Goal: Information Seeking & Learning: Understand process/instructions

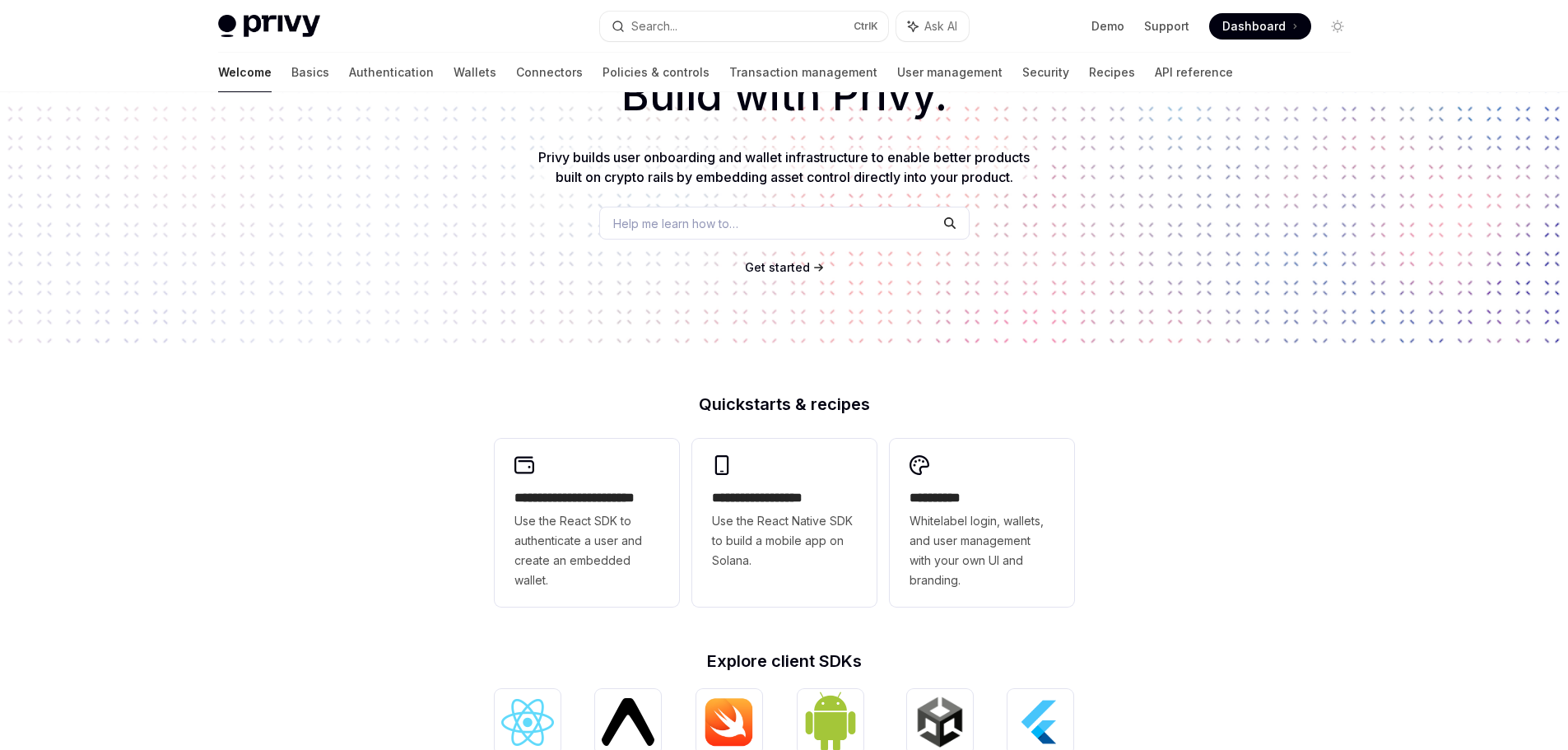
scroll to position [164, 0]
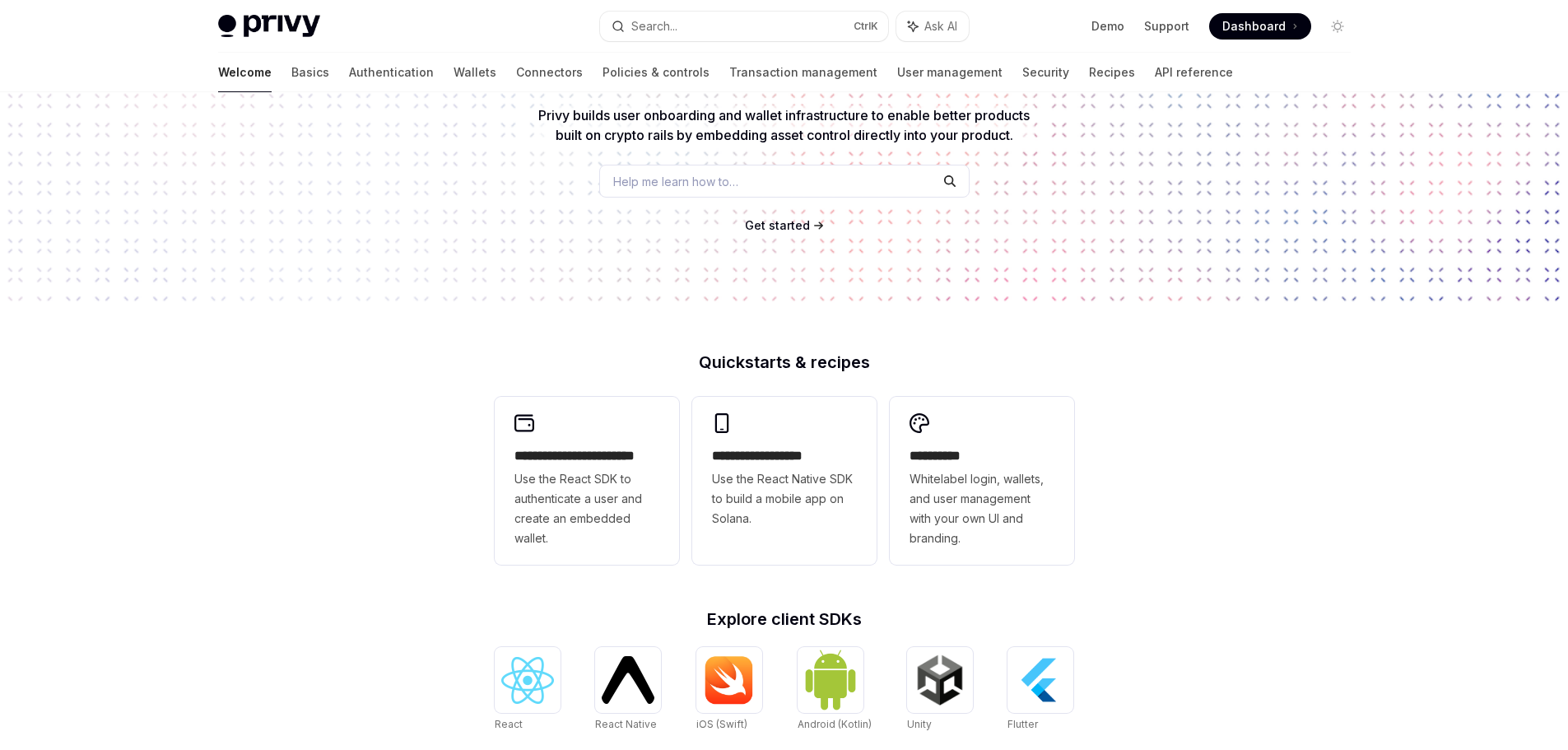
click at [532, 637] on div "**********" at bounding box center [784, 748] width 632 height 790
click at [531, 653] on div at bounding box center [527, 680] width 66 height 66
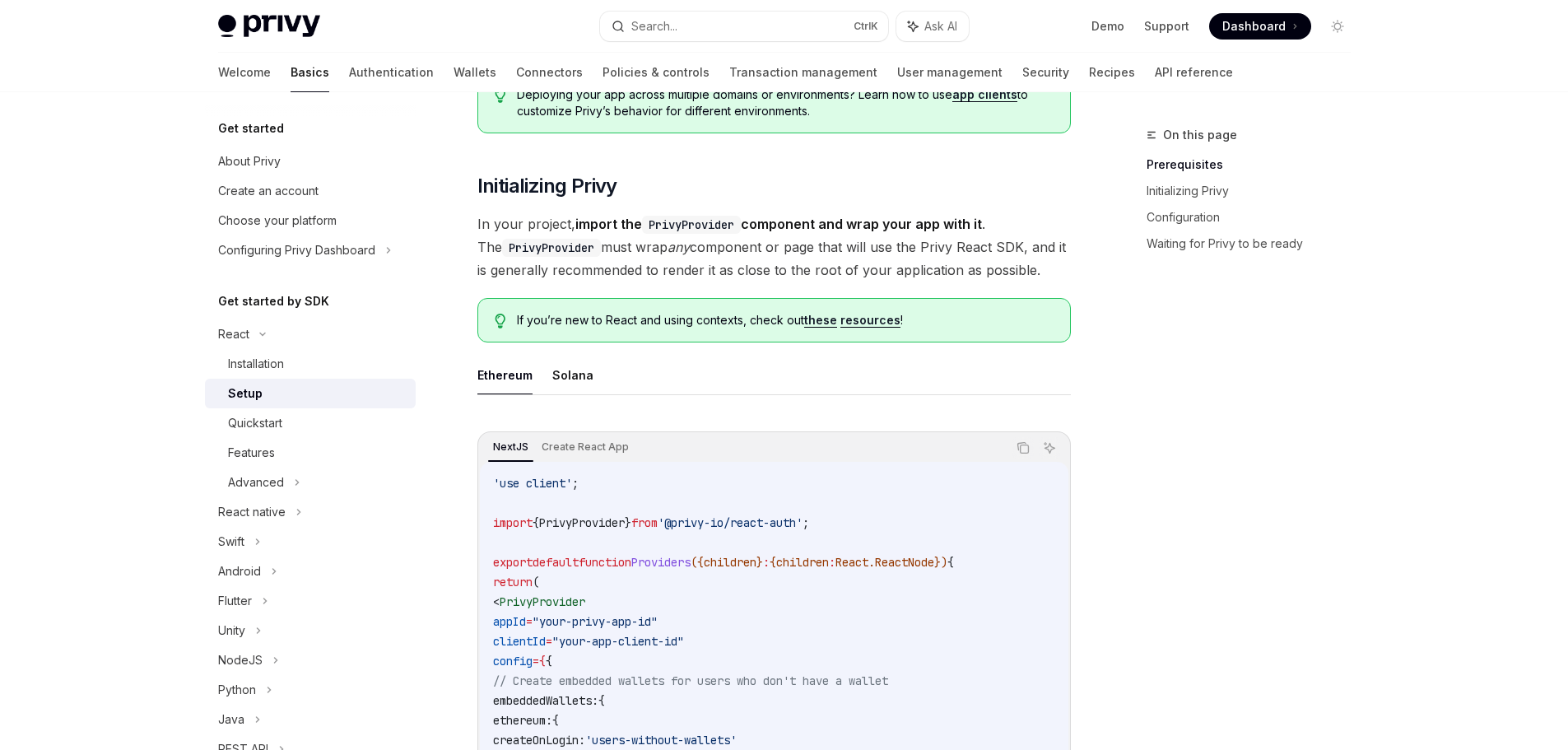
scroll to position [247, 0]
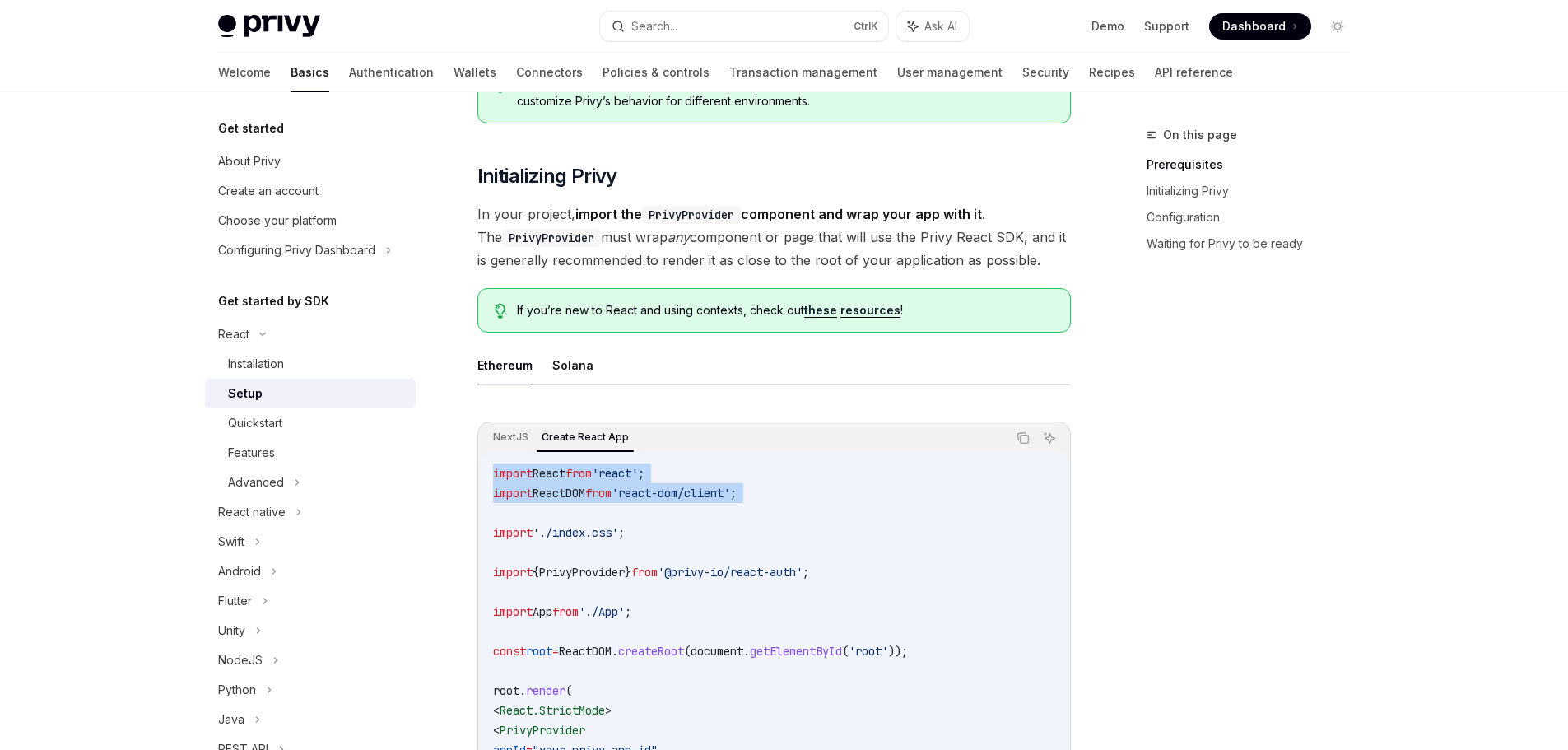
drag, startPoint x: 497, startPoint y: 470, endPoint x: 576, endPoint y: 538, distance: 104.2
click at [558, 525] on div "import React from 'react' ; import ReactDOM from 'react-dom/client' ; import '.…" at bounding box center [774, 749] width 589 height 596
click at [1023, 449] on div "NextJS Create React App Copy Ask AI" at bounding box center [774, 437] width 589 height 28
click at [1023, 445] on button "Copy the contents from the code block" at bounding box center [1023, 437] width 22 height 22
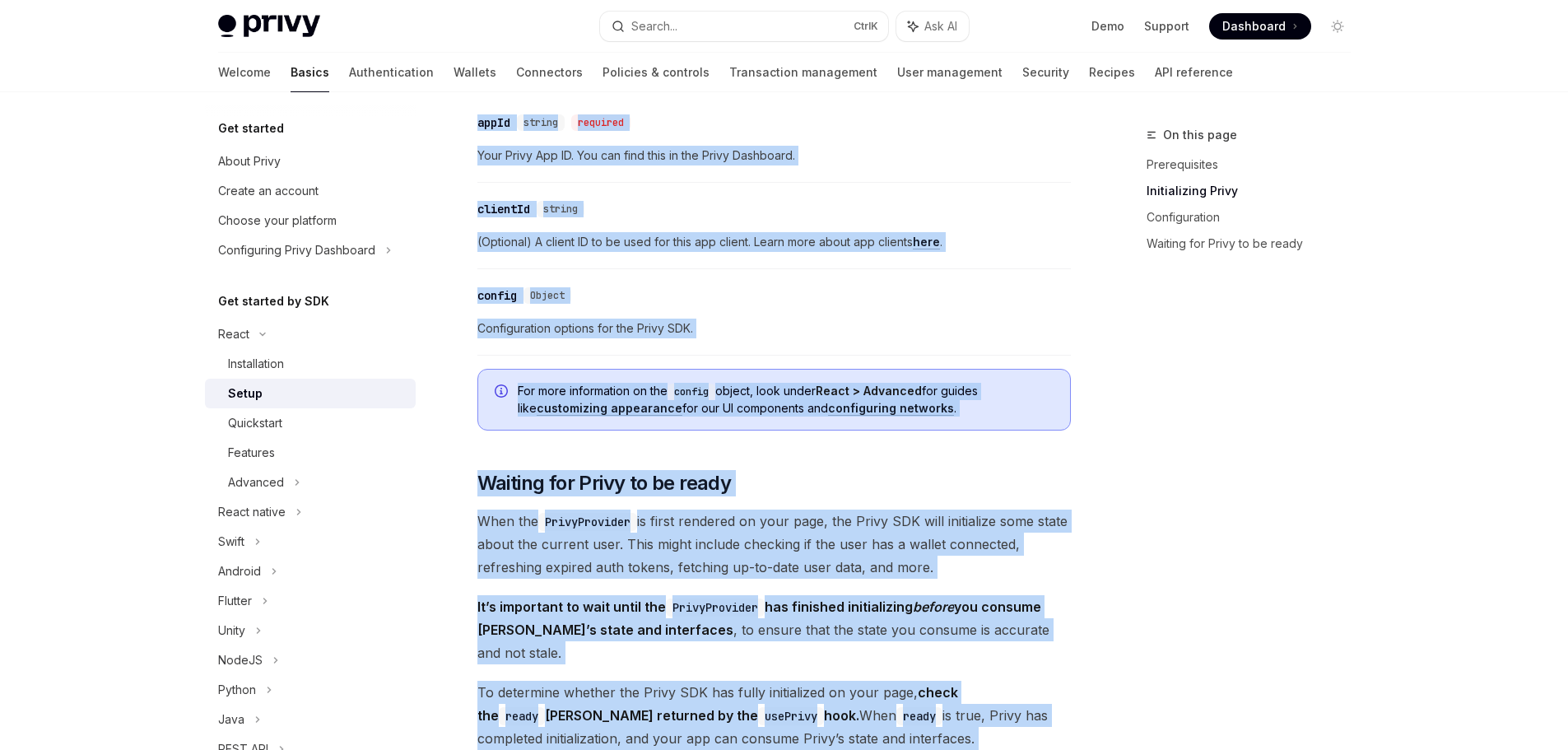
scroll to position [2221, 0]
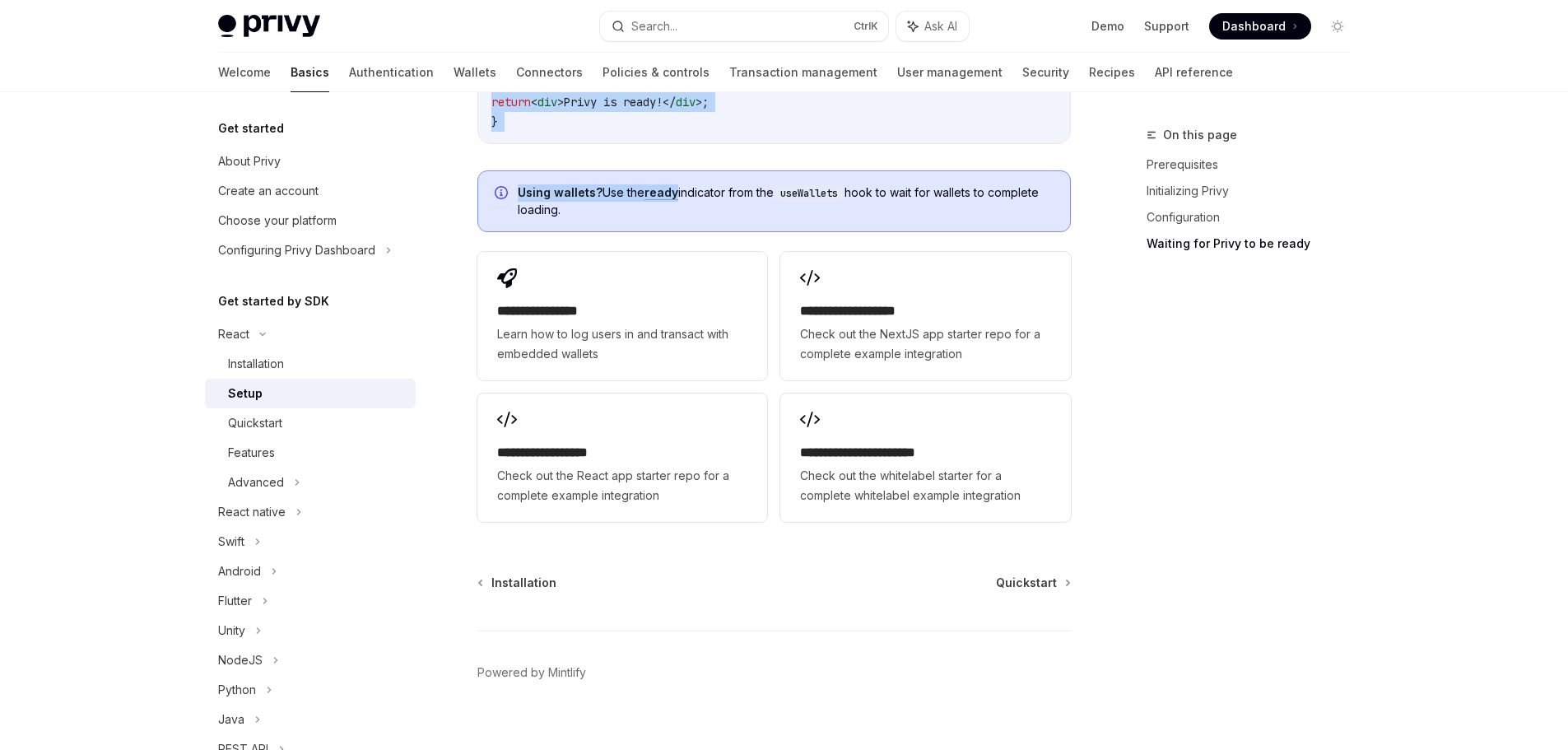
drag, startPoint x: 469, startPoint y: 161, endPoint x: 660, endPoint y: 165, distance: 191.0
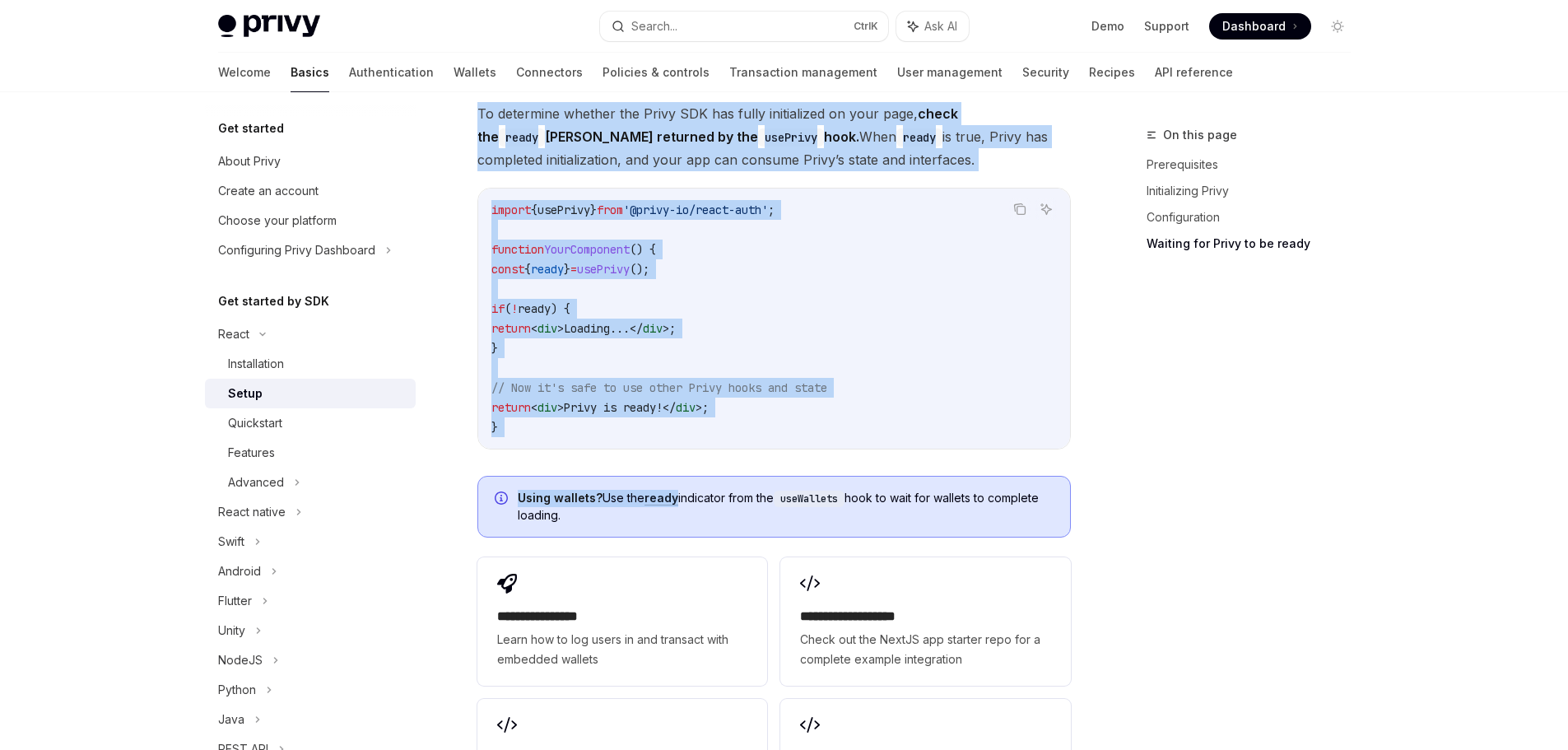
scroll to position [1893, 0]
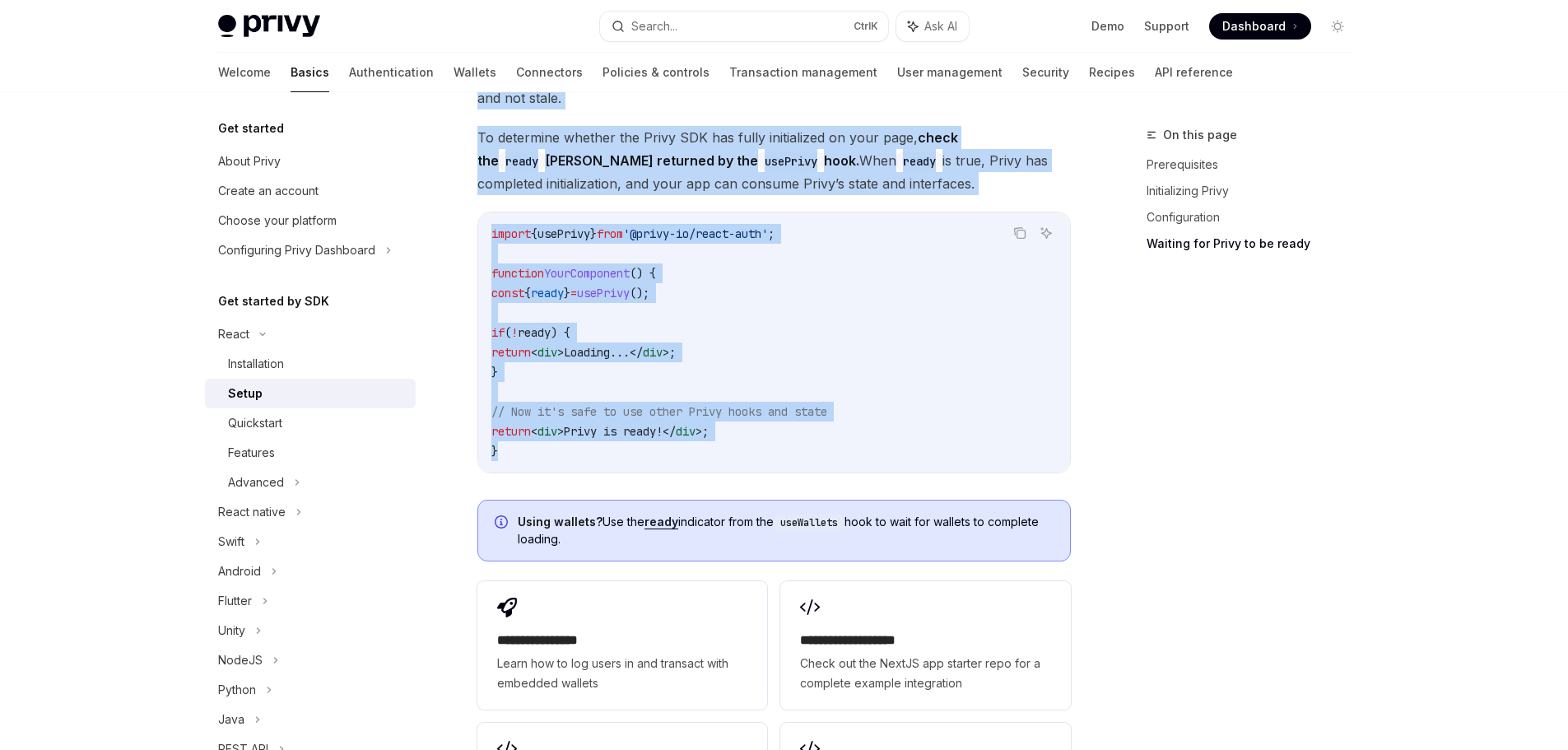
click at [544, 433] on code "import { usePrivy } from '@privy-io/react-auth' ; function YourComponent () { c…" at bounding box center [774, 342] width 566 height 237
copy div "Setup OpenAI Open in ChatGPT OpenAI Open in ChatGPT ​ Prerequisites Before you …"
click at [316, 418] on div "Quickstart" at bounding box center [317, 423] width 178 height 20
type textarea "*"
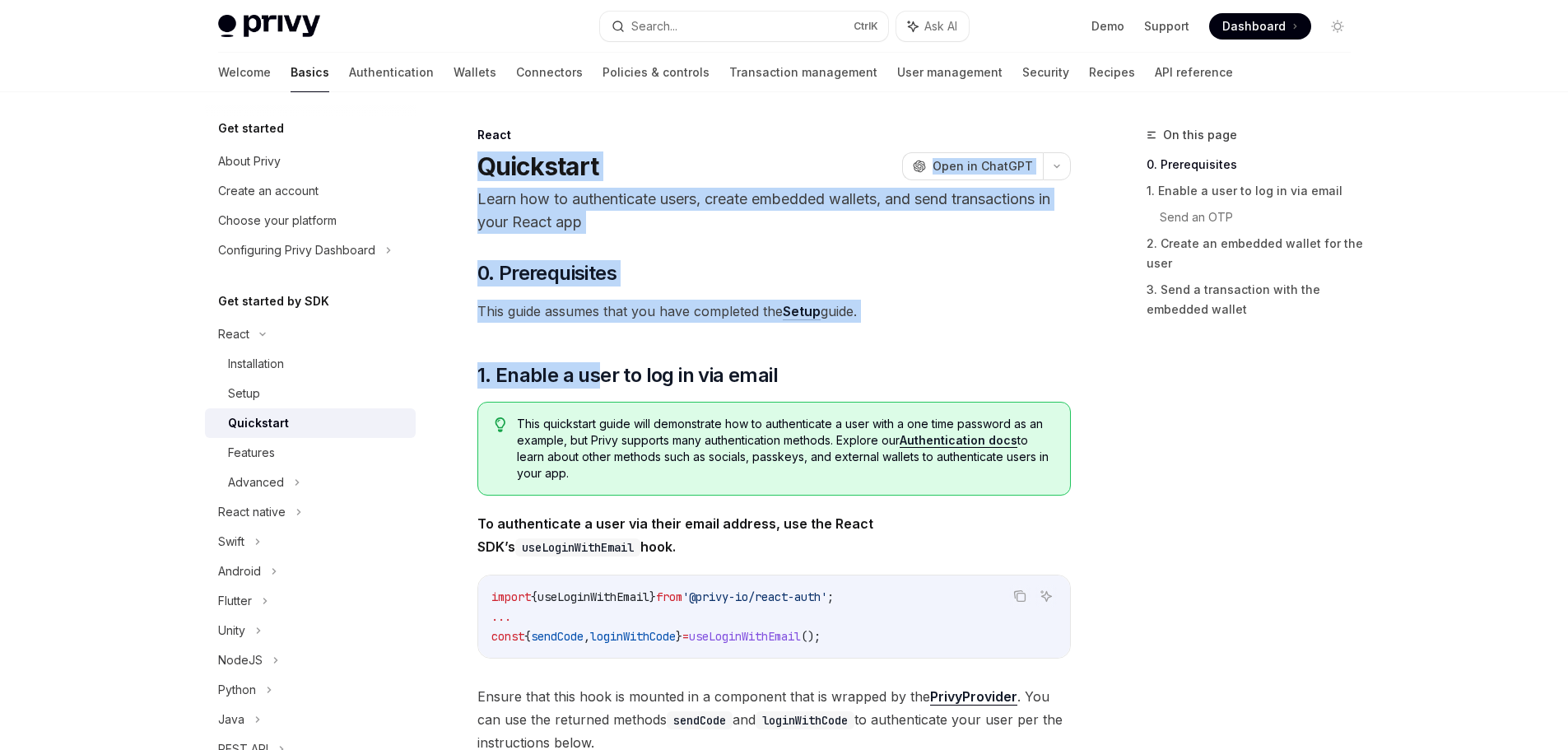
drag, startPoint x: 478, startPoint y: 146, endPoint x: 604, endPoint y: 361, distance: 249.2
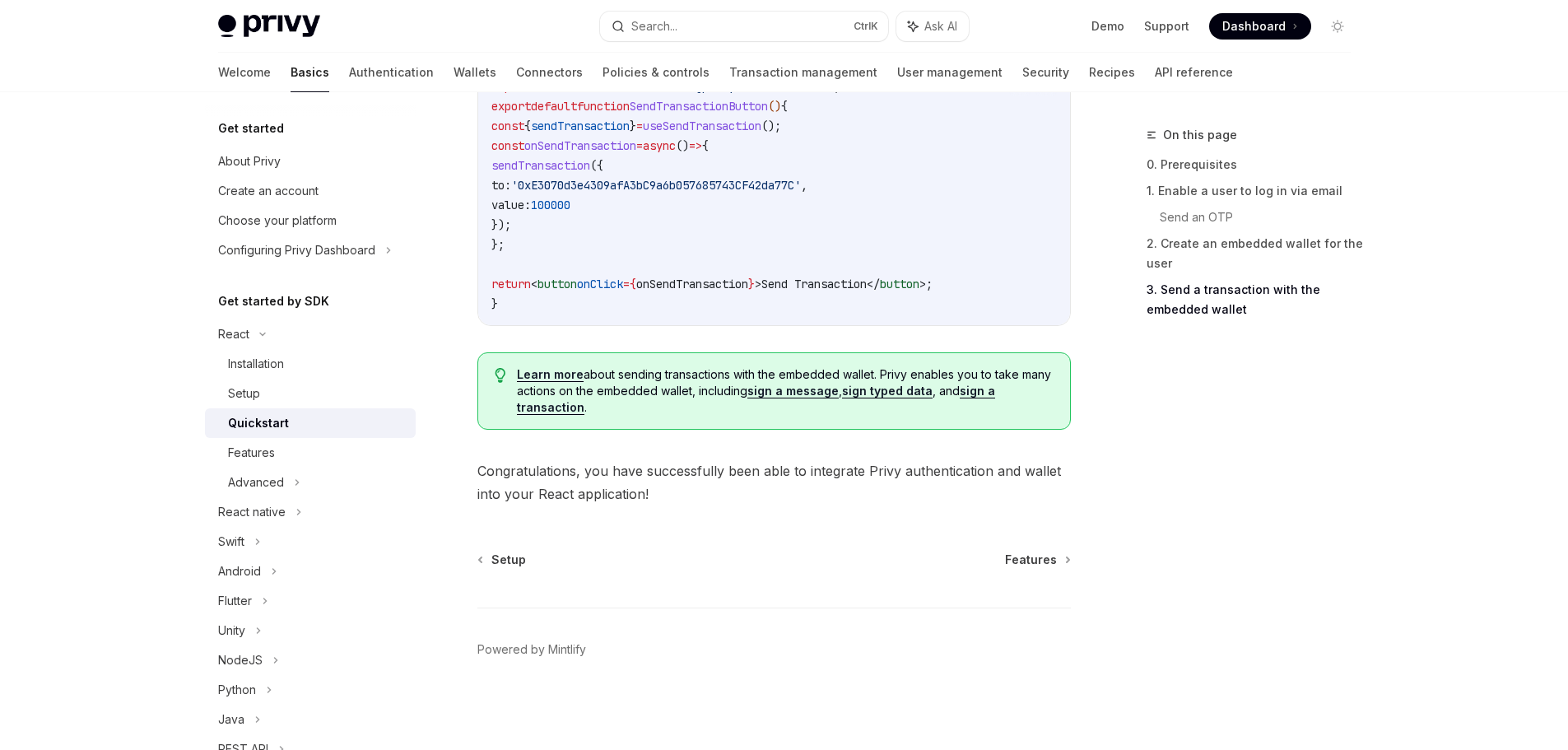
scroll to position [1643, 0]
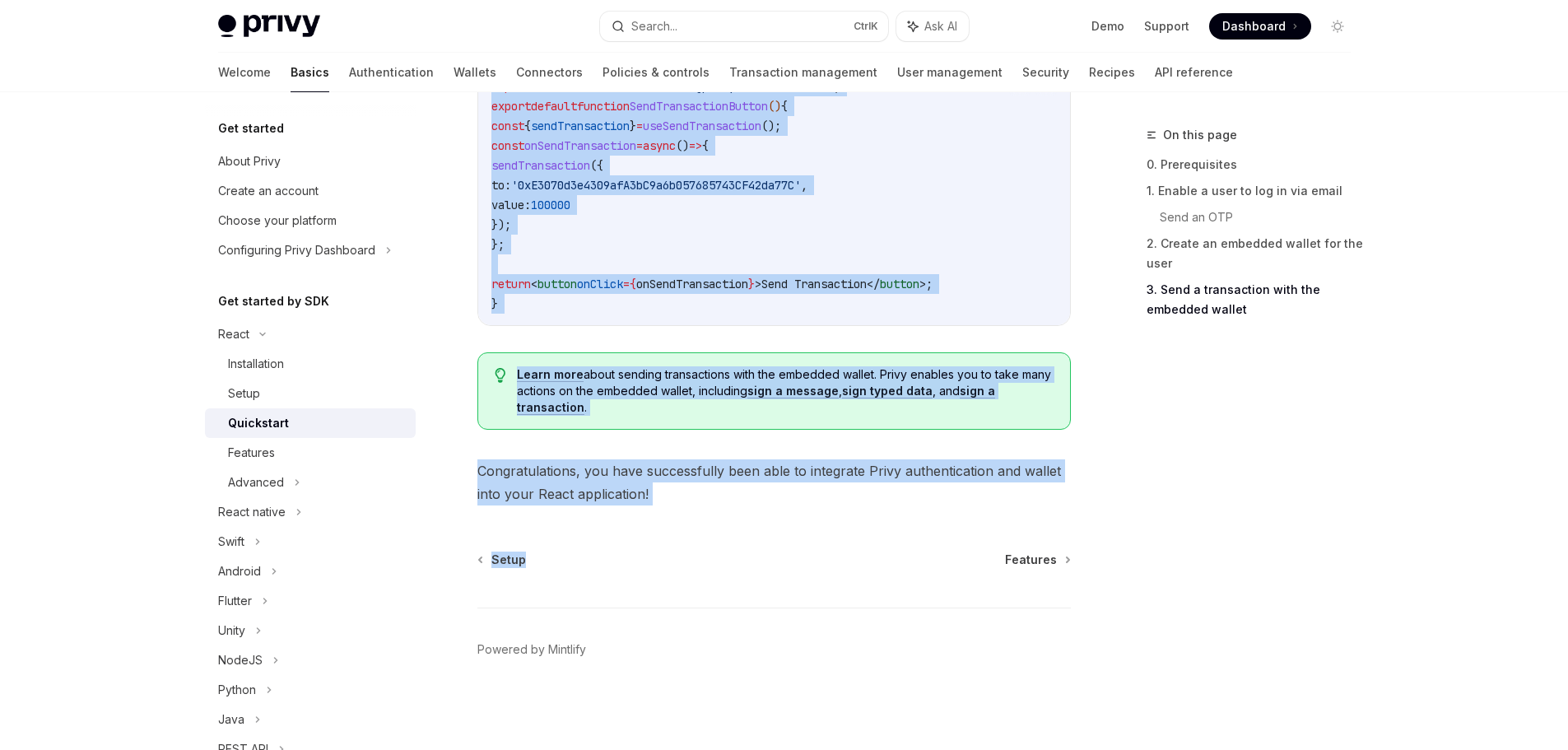
click at [675, 552] on div "Setup Features" at bounding box center [774, 559] width 593 height 16
copy div "Quickstart OpenAI Open in ChatGPT Learn how to authenticate users, create embed…"
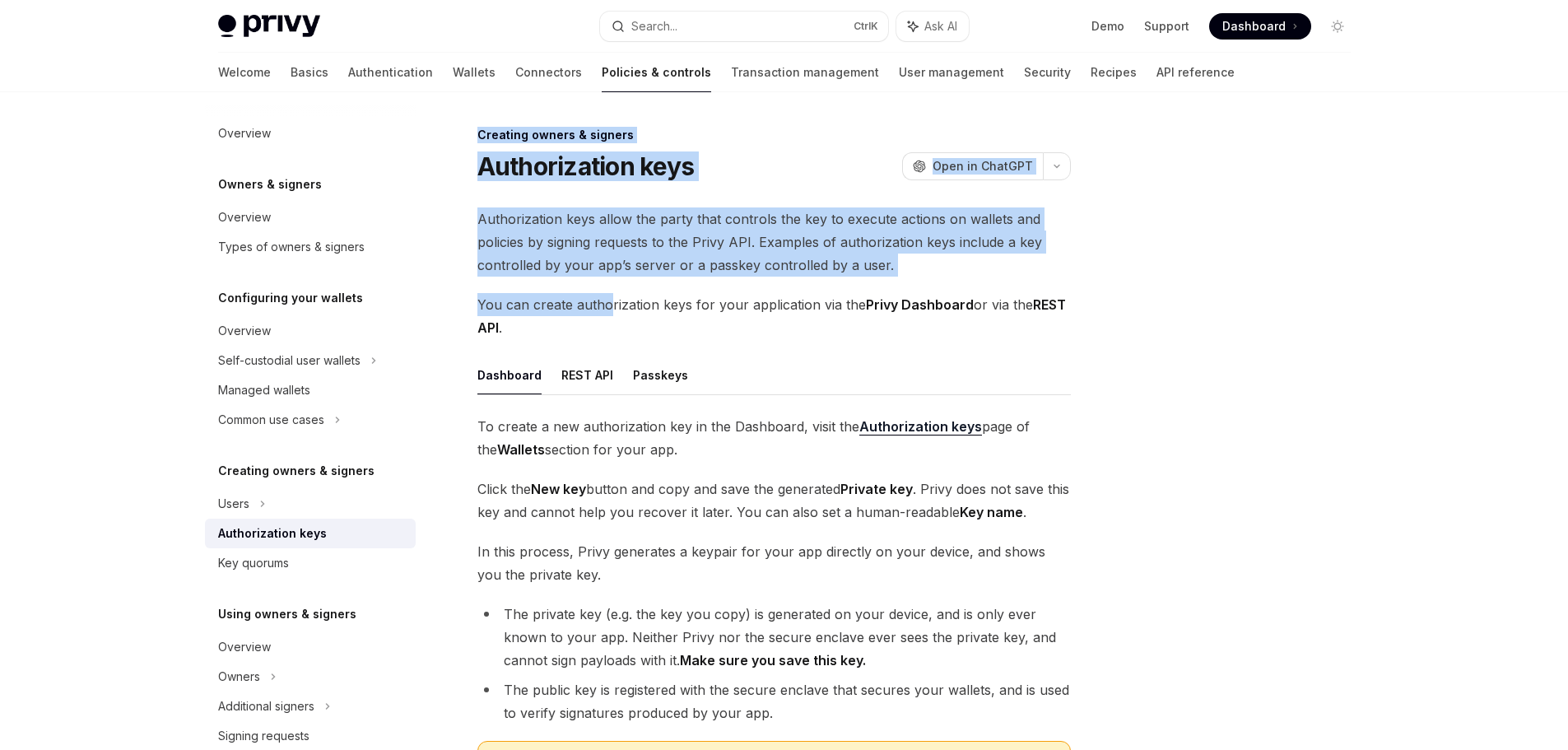
drag, startPoint x: 460, startPoint y: 138, endPoint x: 610, endPoint y: 295, distance: 217.1
click at [608, 279] on div "Creating owners & signers Authorization keys OpenAI Open in ChatGPT OpenAI Open…" at bounding box center [620, 585] width 909 height 919
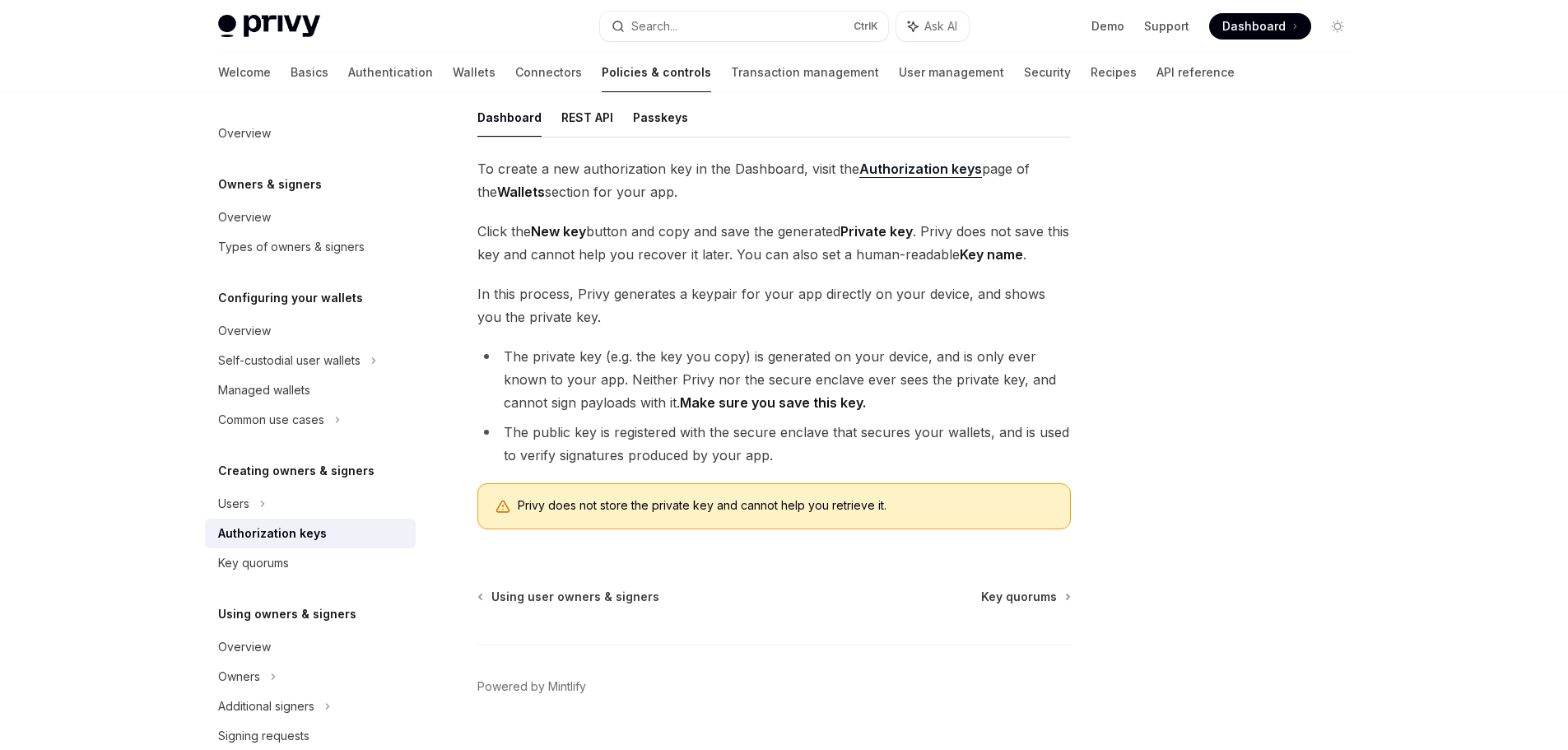
scroll to position [295, 0]
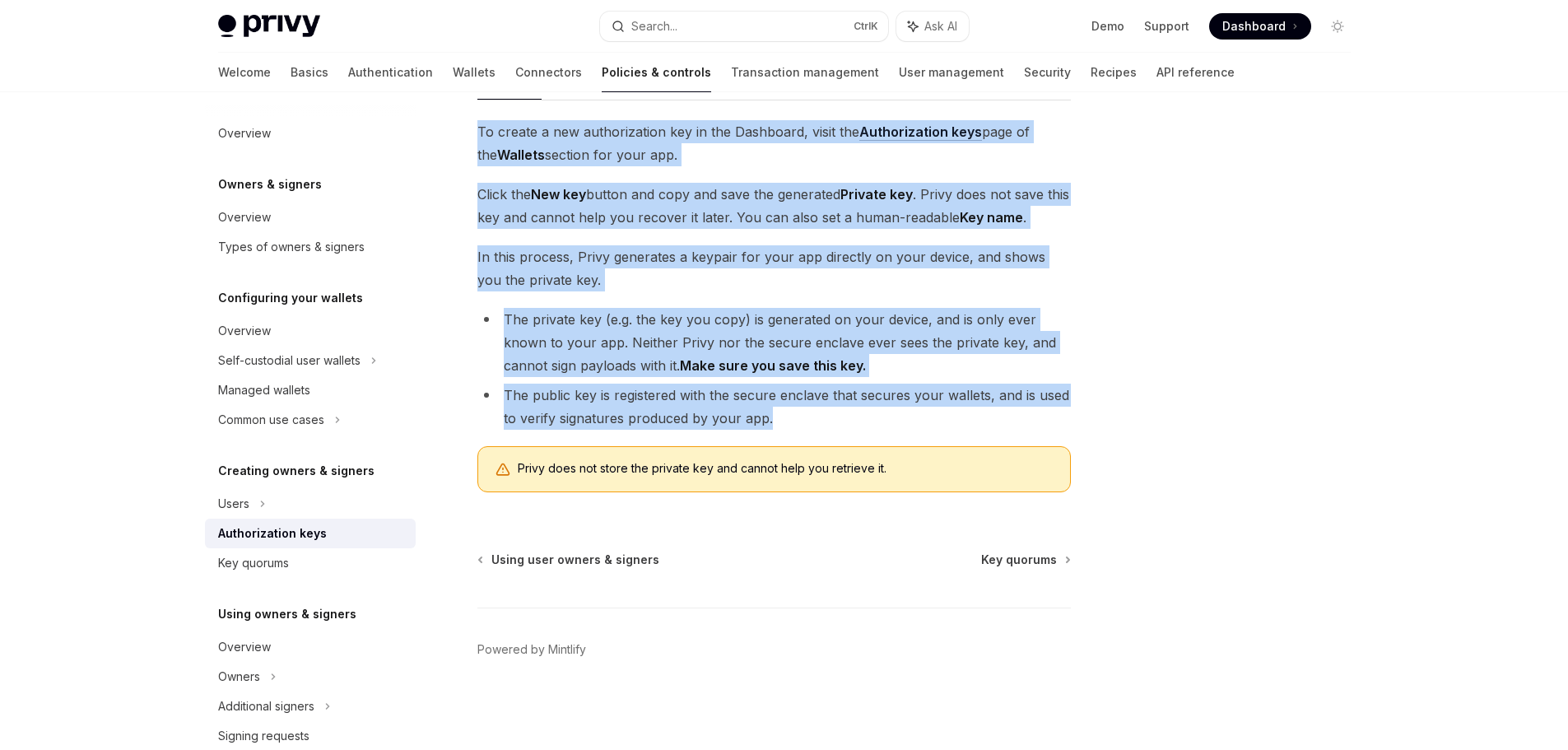
click at [800, 429] on li "The public key is registered with the secure enclave that secures your wallets,…" at bounding box center [774, 406] width 593 height 46
copy div "Creating owners & signers Authorization keys OpenAI Open in ChatGPT OpenAI Open…"
